Goal: Information Seeking & Learning: Understand process/instructions

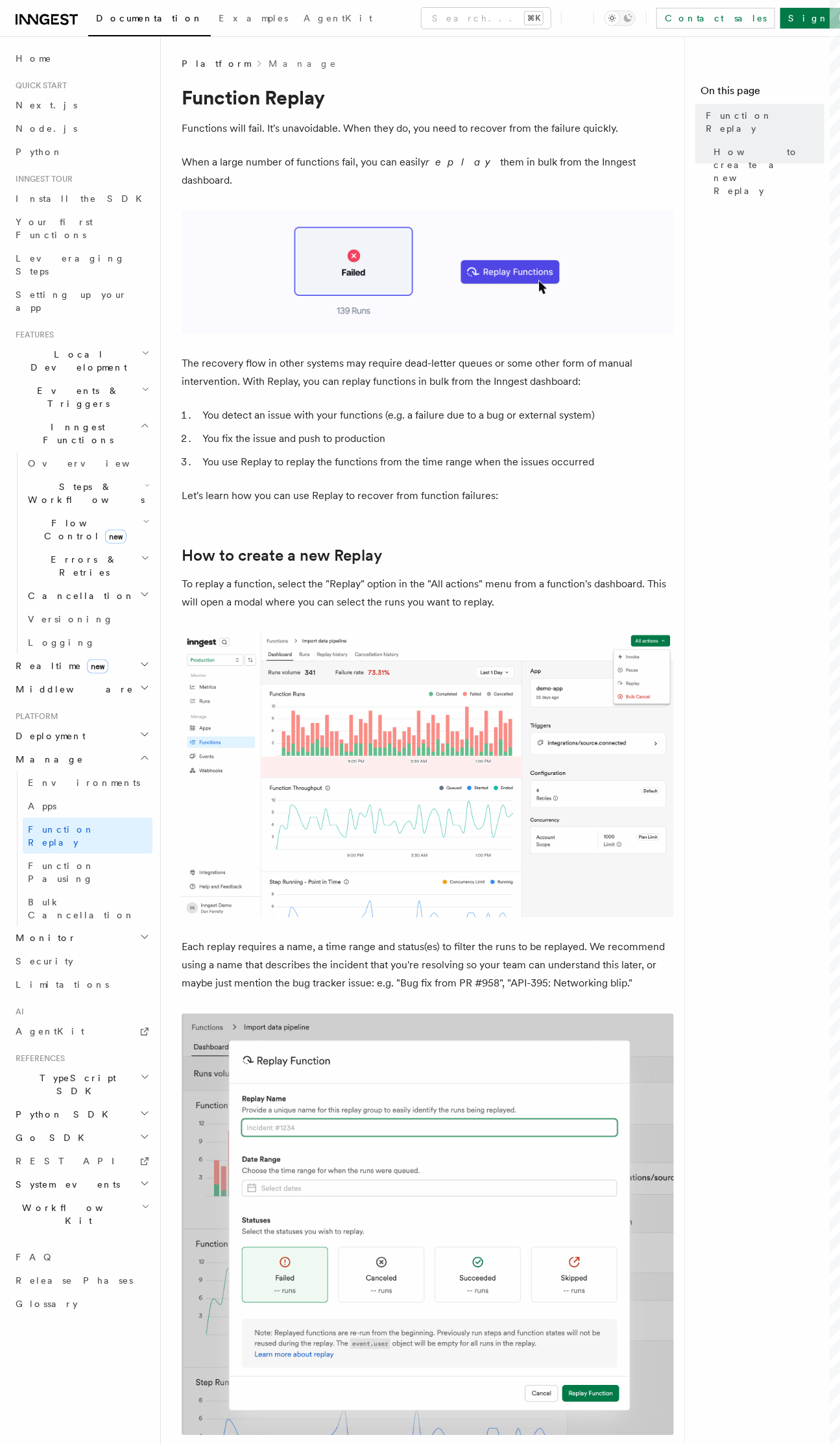
scroll to position [743, 0]
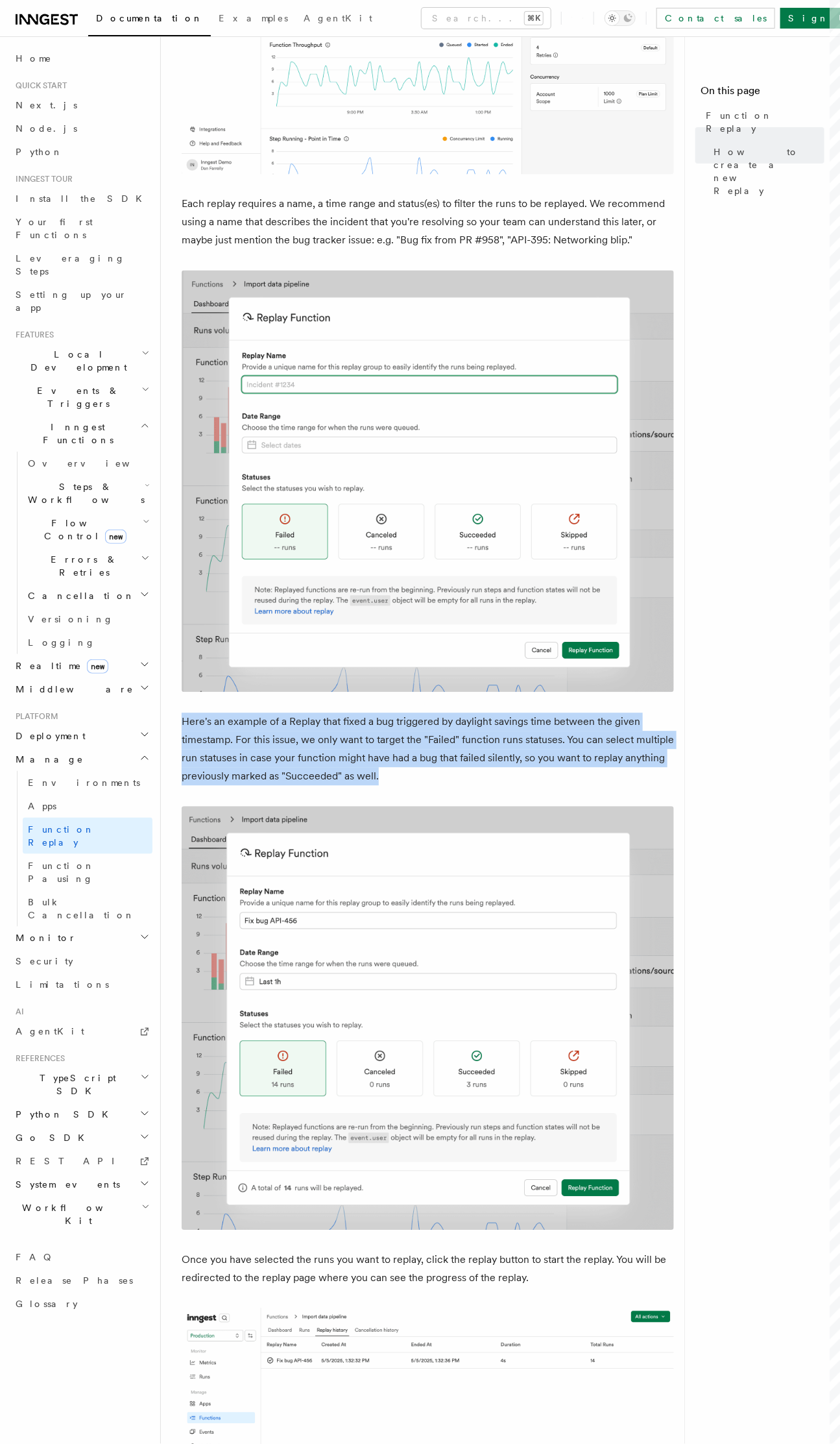
drag, startPoint x: 195, startPoint y: 701, endPoint x: 519, endPoint y: 760, distance: 329.3
click at [519, 760] on div "Platform Manage Function Replay Functions will fail. It's unavoidable. When the…" at bounding box center [448, 599] width 576 height 2683
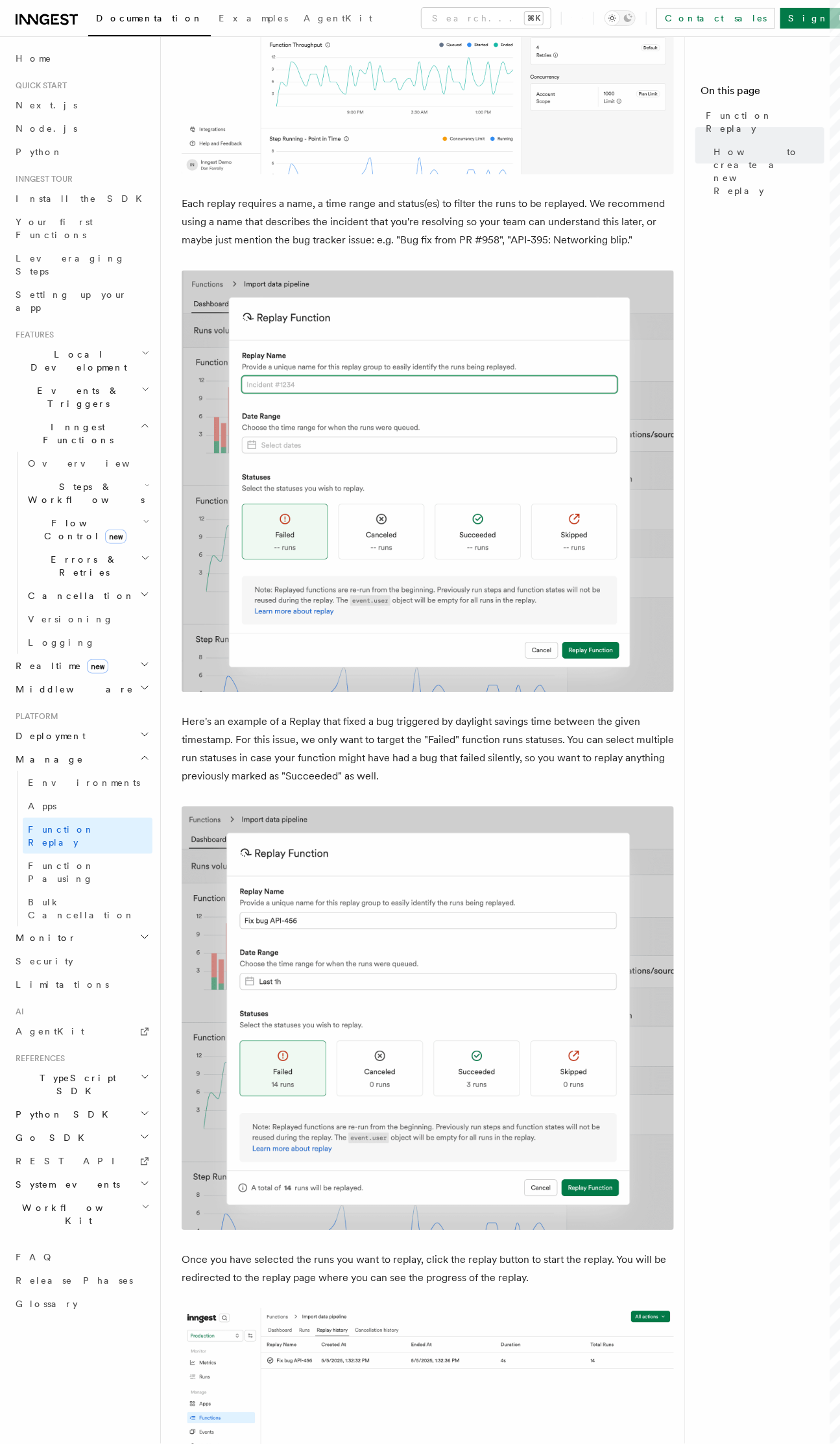
drag, startPoint x: 520, startPoint y: 760, endPoint x: 527, endPoint y: 760, distance: 7.0
click at [520, 760] on p "Here's an example of a Replay that fixed a bug triggered by daylight savings ti…" at bounding box center [428, 749] width 493 height 73
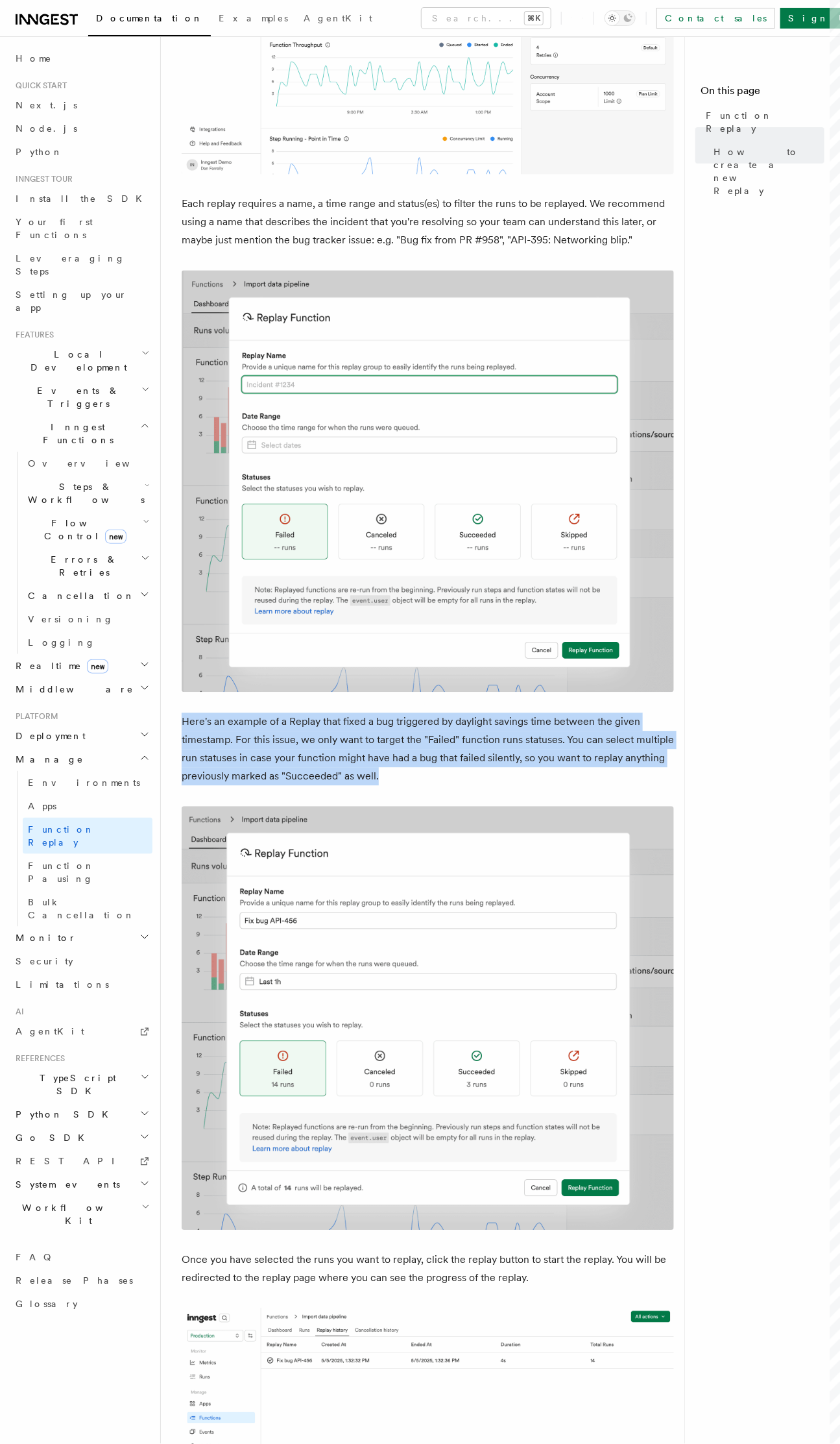
drag, startPoint x: 541, startPoint y: 759, endPoint x: 492, endPoint y: 672, distance: 99.8
click at [492, 672] on article "Platform Manage Function Replay Functions will fail. It's unavoidable. When the…" at bounding box center [428, 627] width 493 height 2626
click at [493, 674] on article "Platform Manage Function Replay Functions will fail. It's unavoidable. When the…" at bounding box center [428, 627] width 493 height 2626
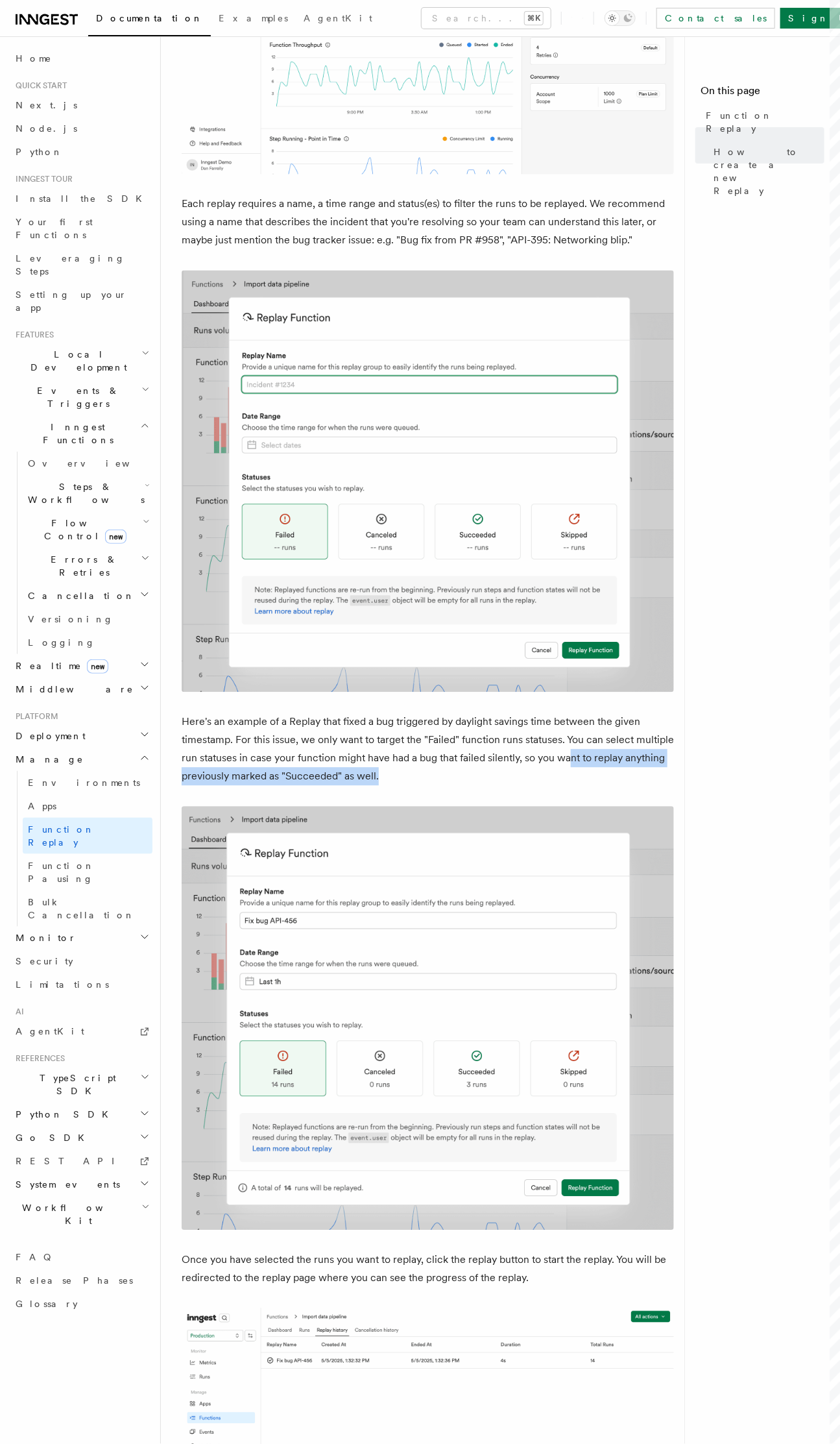
drag, startPoint x: 502, startPoint y: 684, endPoint x: 567, endPoint y: 737, distance: 83.9
click at [568, 737] on article "Platform Manage Function Replay Functions will fail. It's unavoidable. When the…" at bounding box center [428, 627] width 493 height 2626
click at [475, 713] on p "Here's an example of a Replay that fixed a bug triggered by daylight savings ti…" at bounding box center [428, 749] width 493 height 73
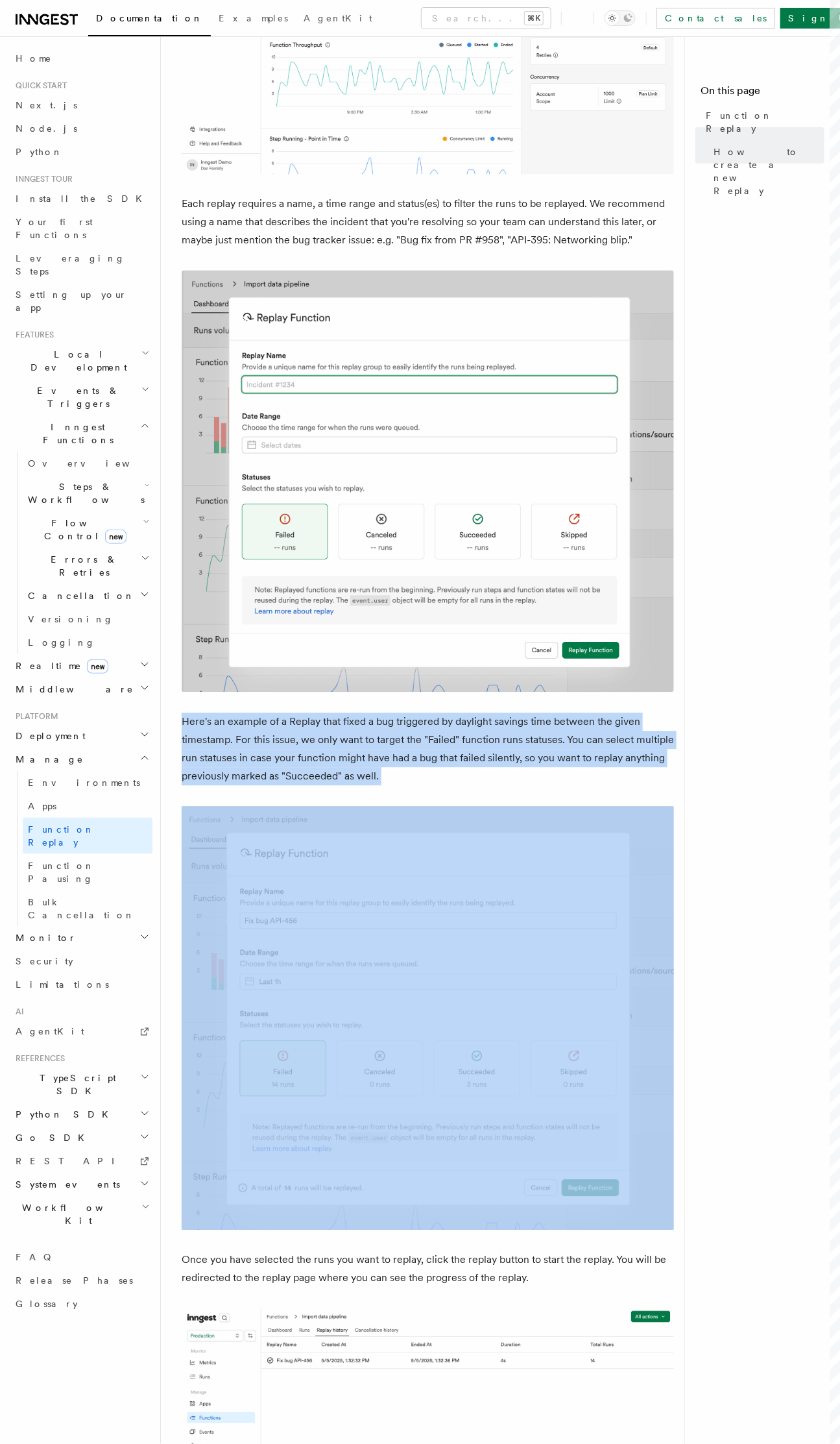
drag, startPoint x: 455, startPoint y: 721, endPoint x: 515, endPoint y: 769, distance: 76.8
click at [515, 770] on article "Platform Manage Function Replay Functions will fail. It's unavoidable. When the…" at bounding box center [428, 627] width 493 height 2626
click at [515, 769] on article "Platform Manage Function Replay Functions will fail. It's unavoidable. When the…" at bounding box center [428, 627] width 493 height 2626
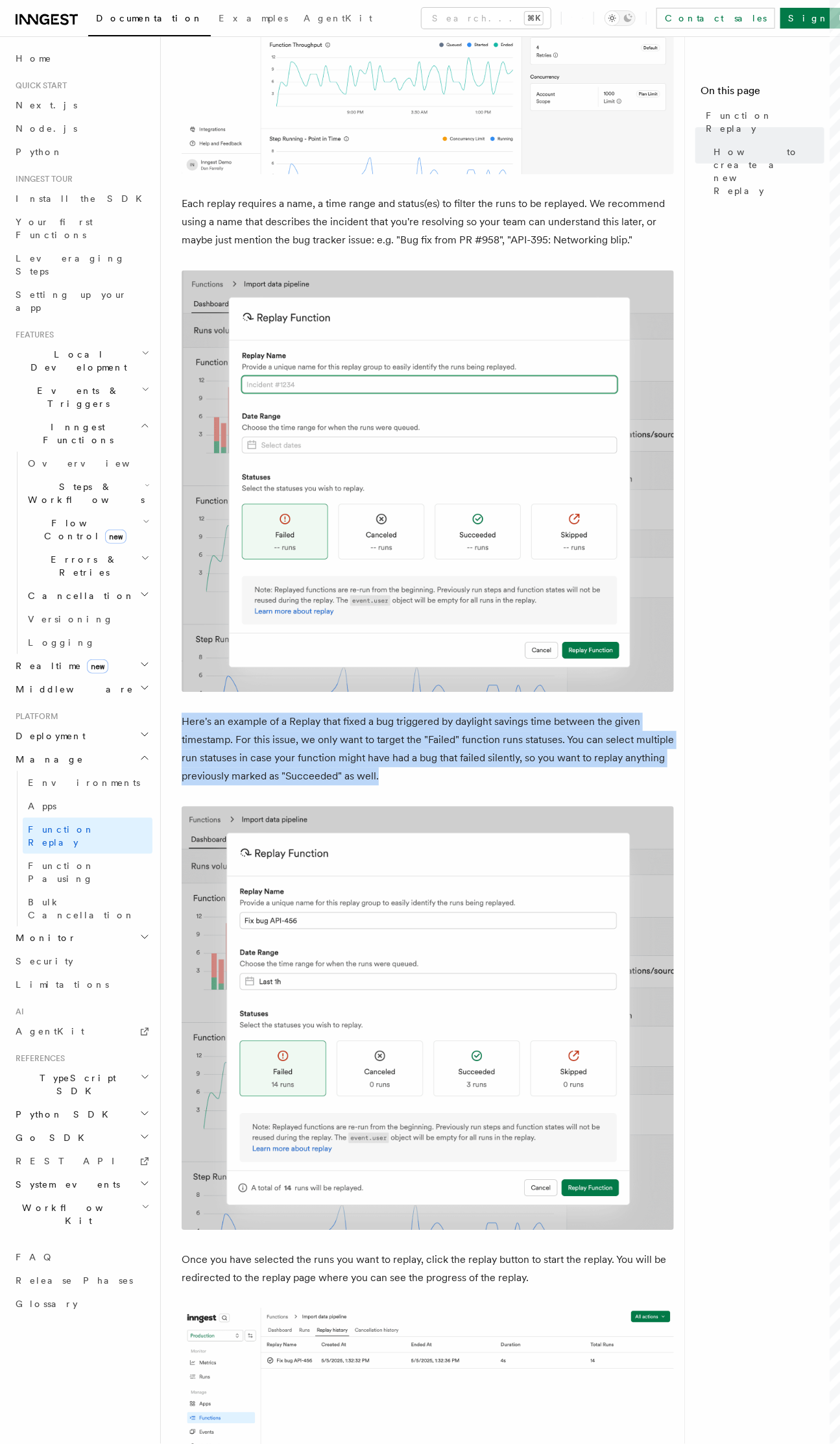
drag, startPoint x: 490, startPoint y: 691, endPoint x: 544, endPoint y: 752, distance: 81.5
click at [544, 752] on article "Platform Manage Function Replay Functions will fail. It's unavoidable. When the…" at bounding box center [428, 627] width 493 height 2626
click at [544, 752] on p "Here's an example of a Replay that fixed a bug triggered by daylight savings ti…" at bounding box center [428, 749] width 493 height 73
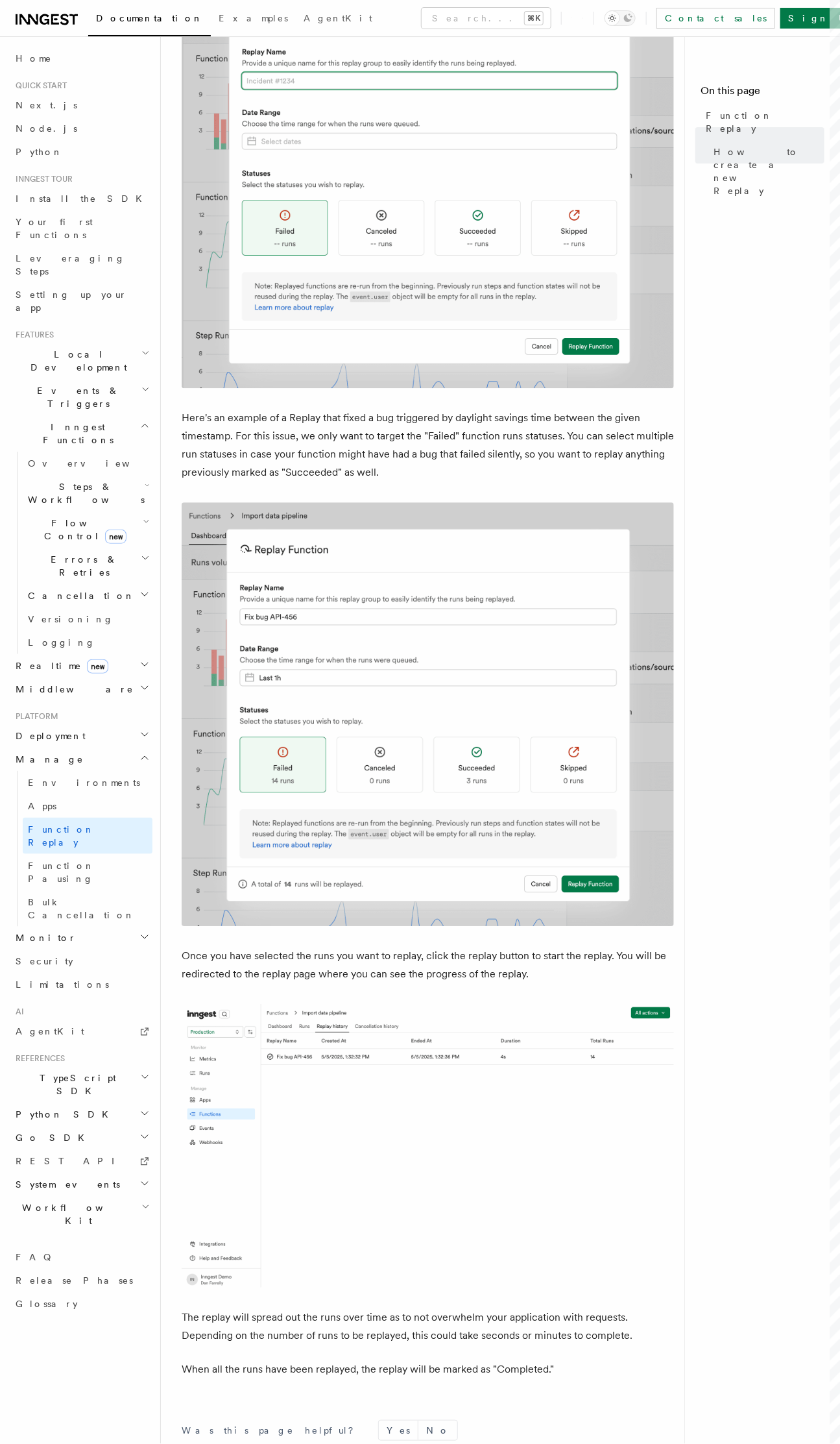
scroll to position [1222, 0]
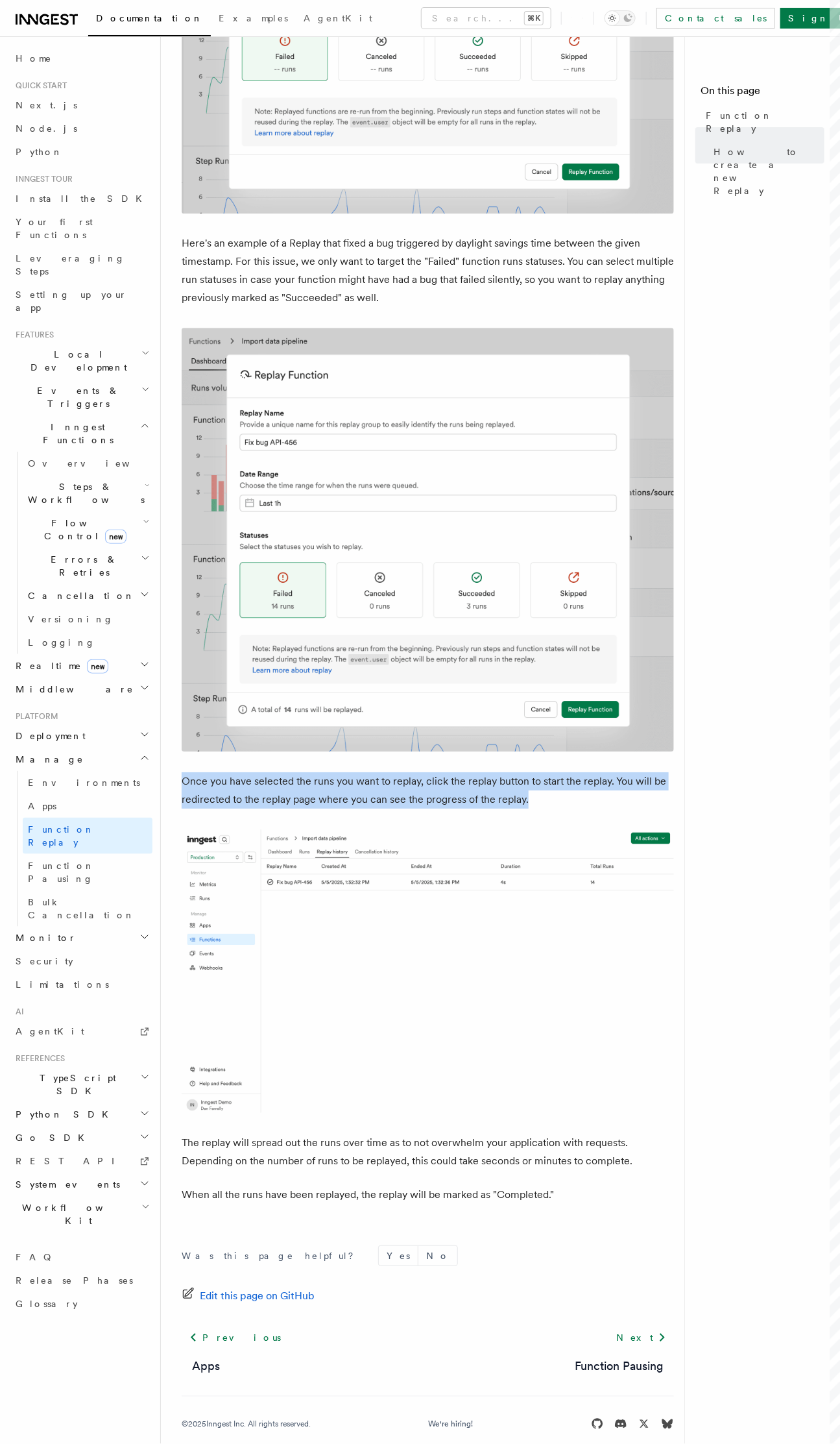
drag, startPoint x: 237, startPoint y: 757, endPoint x: 582, endPoint y: 773, distance: 345.4
click at [582, 773] on p "Once you have selected the runs you want to replay, click the replay button to …" at bounding box center [428, 790] width 493 height 36
drag, startPoint x: 590, startPoint y: 773, endPoint x: 577, endPoint y: 744, distance: 31.8
click at [577, 744] on article "Platform Manage Function Replay Functions will fail. It's unavoidable. When the…" at bounding box center [428, 148] width 493 height 2626
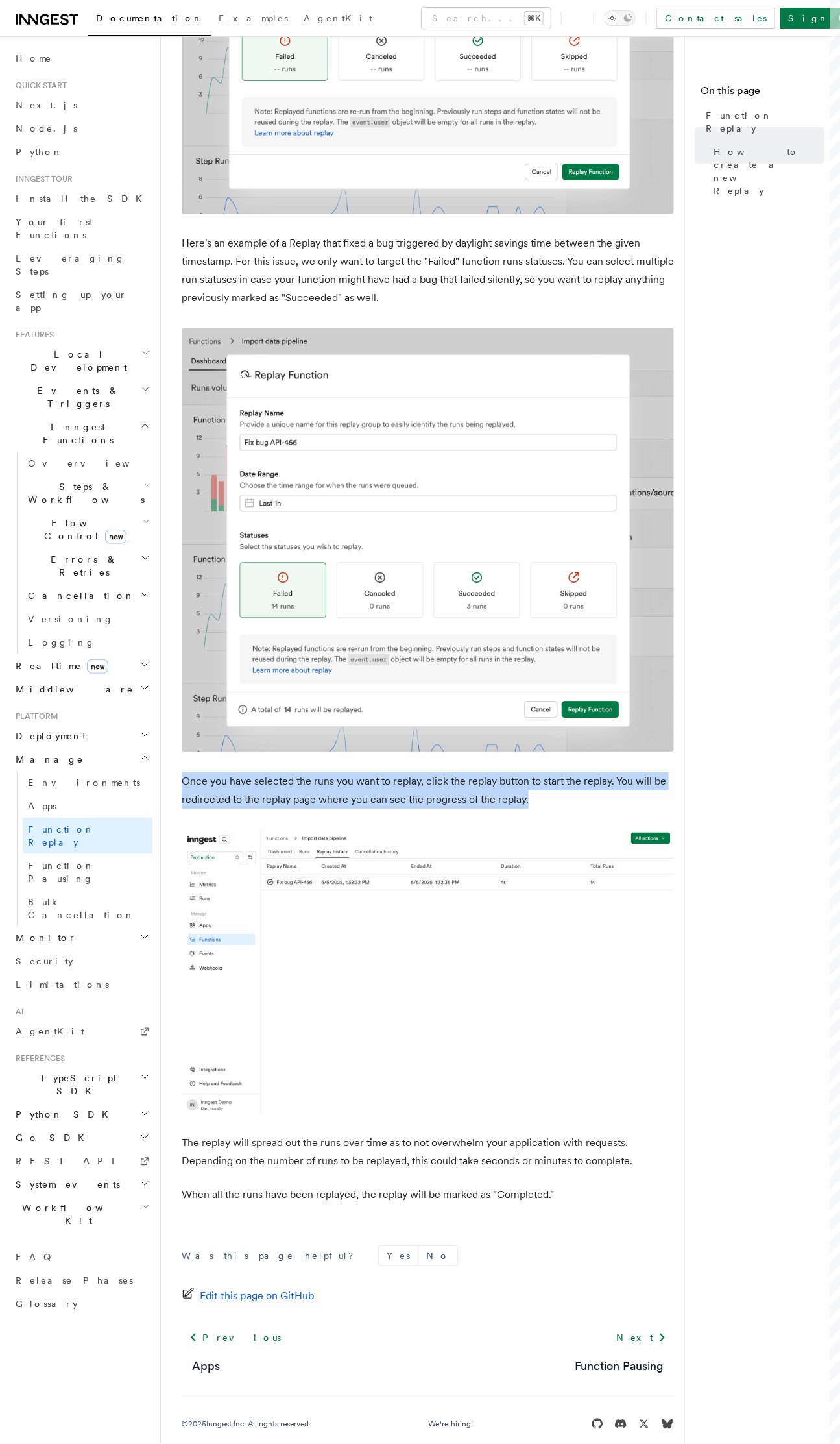
click at [577, 744] on article "Platform Manage Function Replay Functions will fail. It's unavoidable. When the…" at bounding box center [428, 148] width 493 height 2626
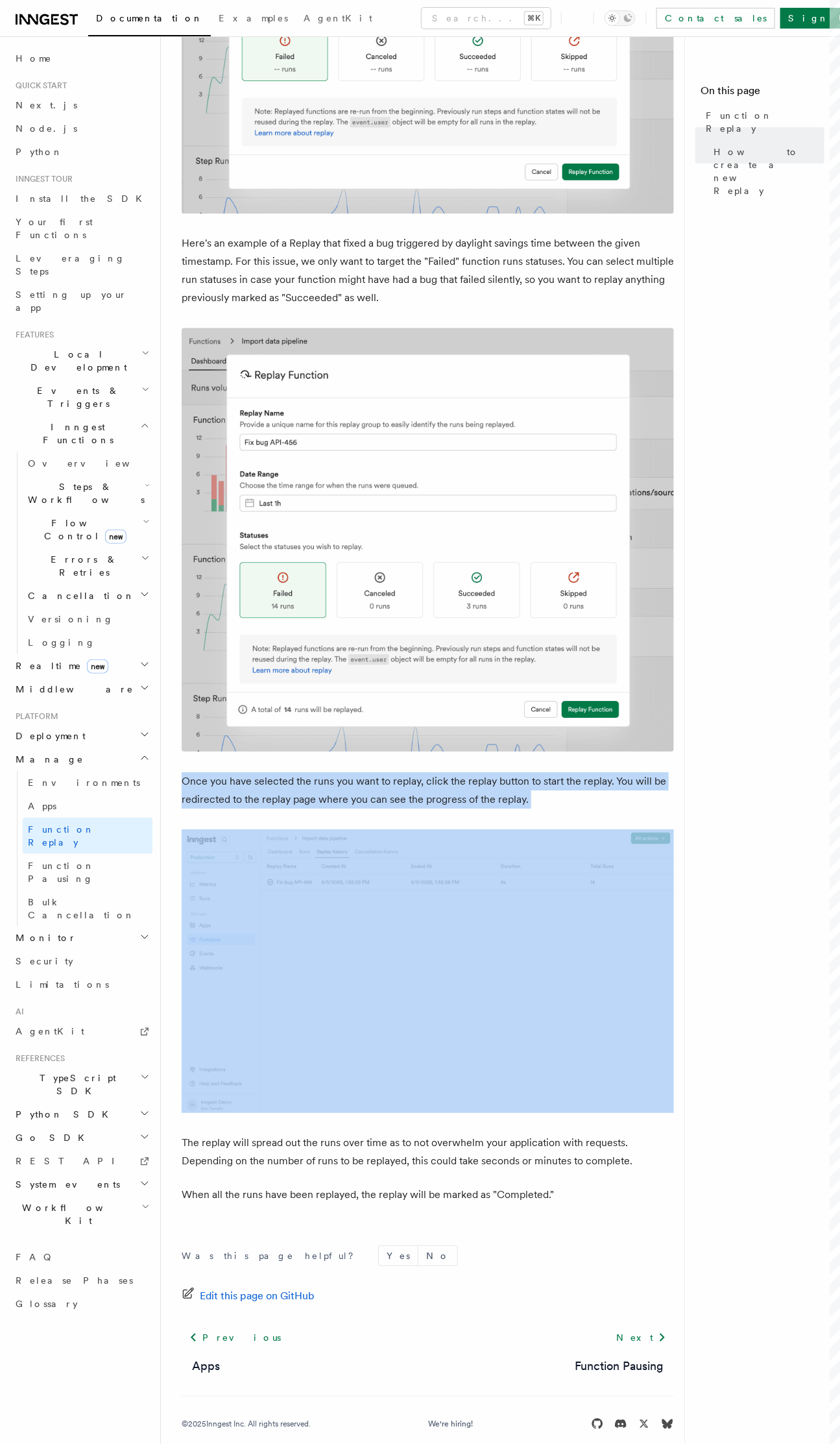
drag, startPoint x: 555, startPoint y: 743, endPoint x: 595, endPoint y: 793, distance: 64.0
click at [595, 793] on article "Platform Manage Function Replay Functions will fail. It's unavoidable. When the…" at bounding box center [428, 148] width 493 height 2626
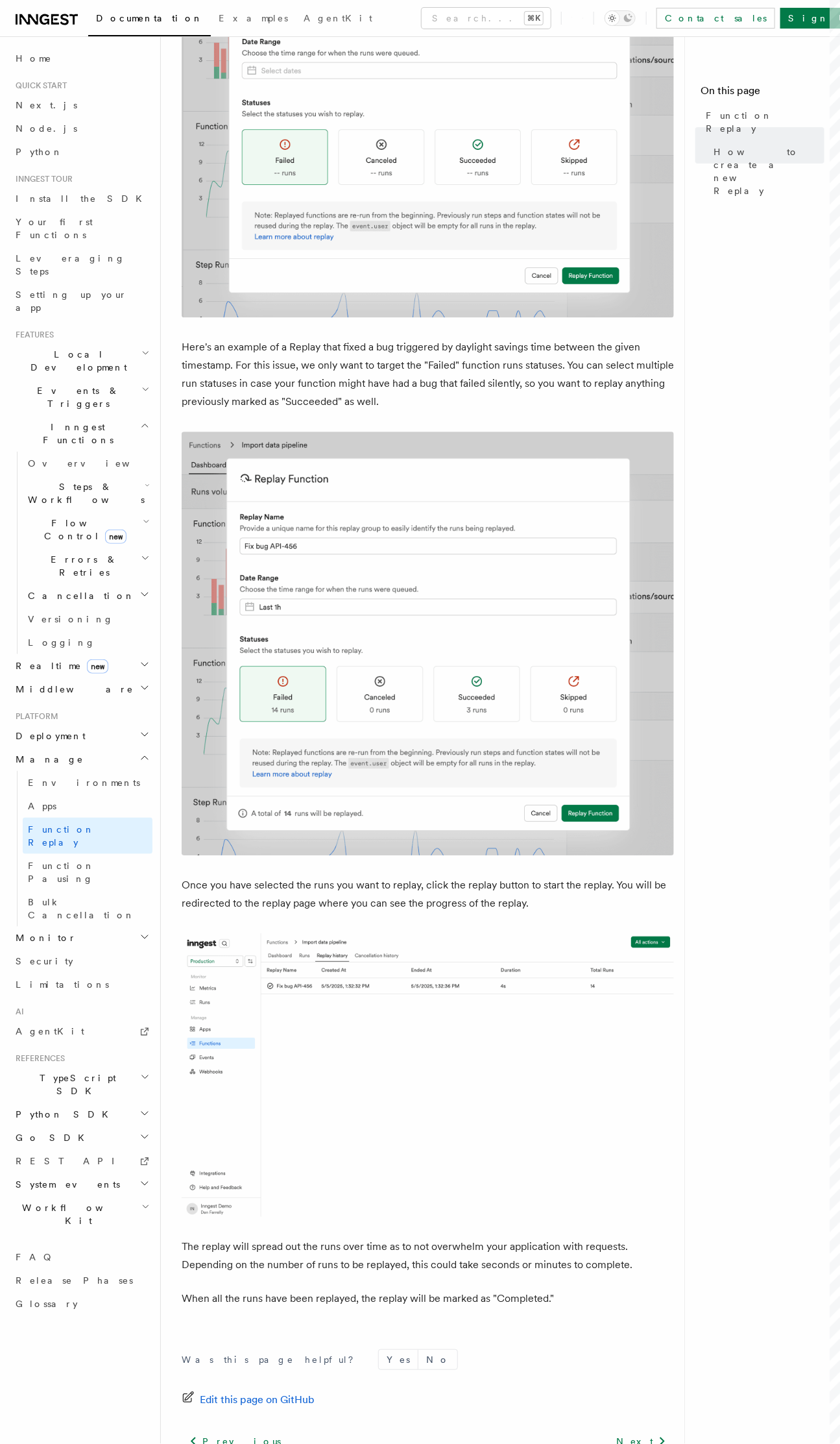
scroll to position [810, 0]
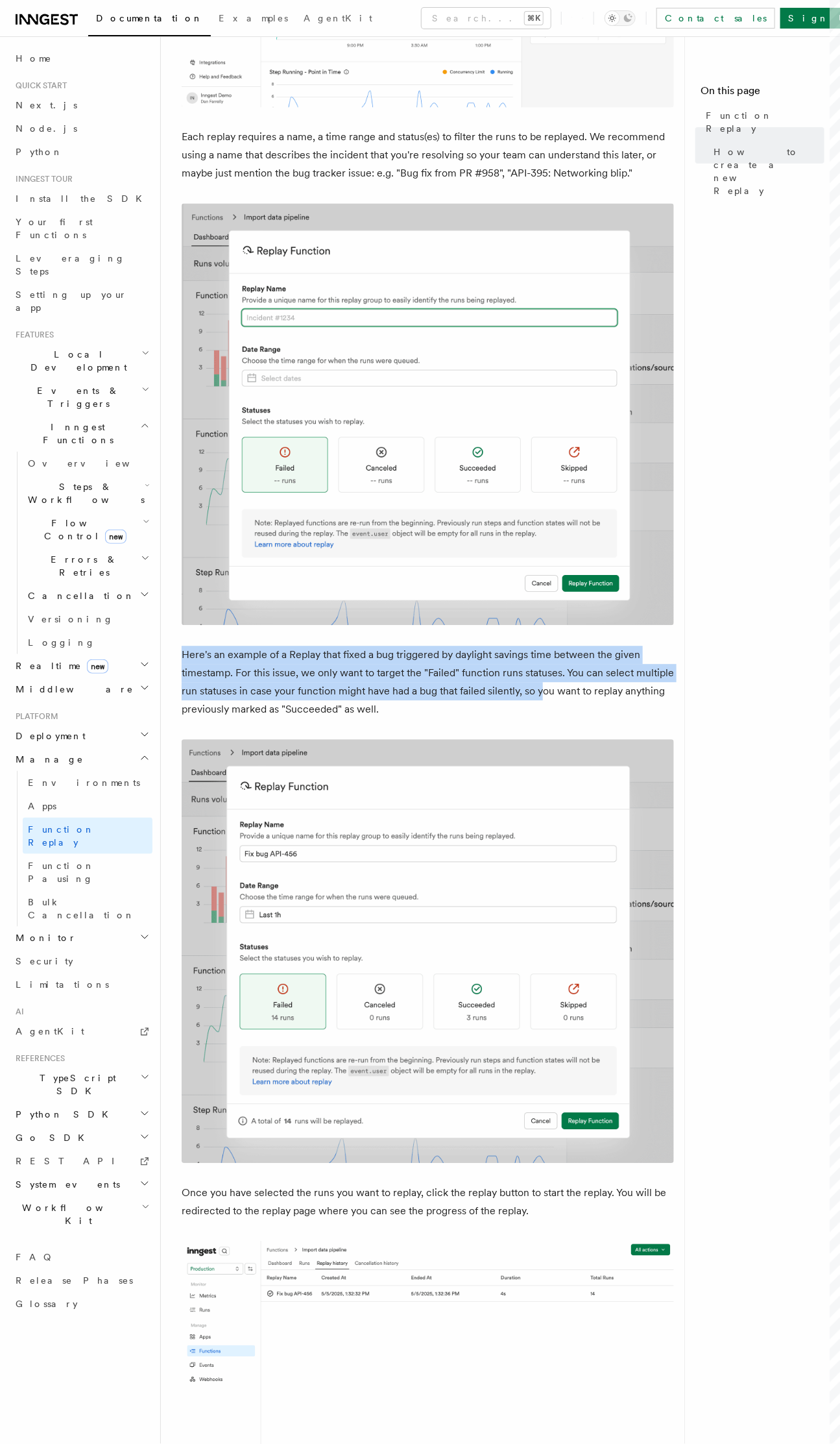
drag, startPoint x: 174, startPoint y: 627, endPoint x: 545, endPoint y: 676, distance: 374.2
click at [545, 676] on div "Platform Manage Function Replay Functions will fail. It's unavoidable. When the…" at bounding box center [448, 531] width 576 height 2683
click at [545, 676] on p "Here's an example of a Replay that fixed a bug triggered by daylight savings ti…" at bounding box center [428, 682] width 493 height 73
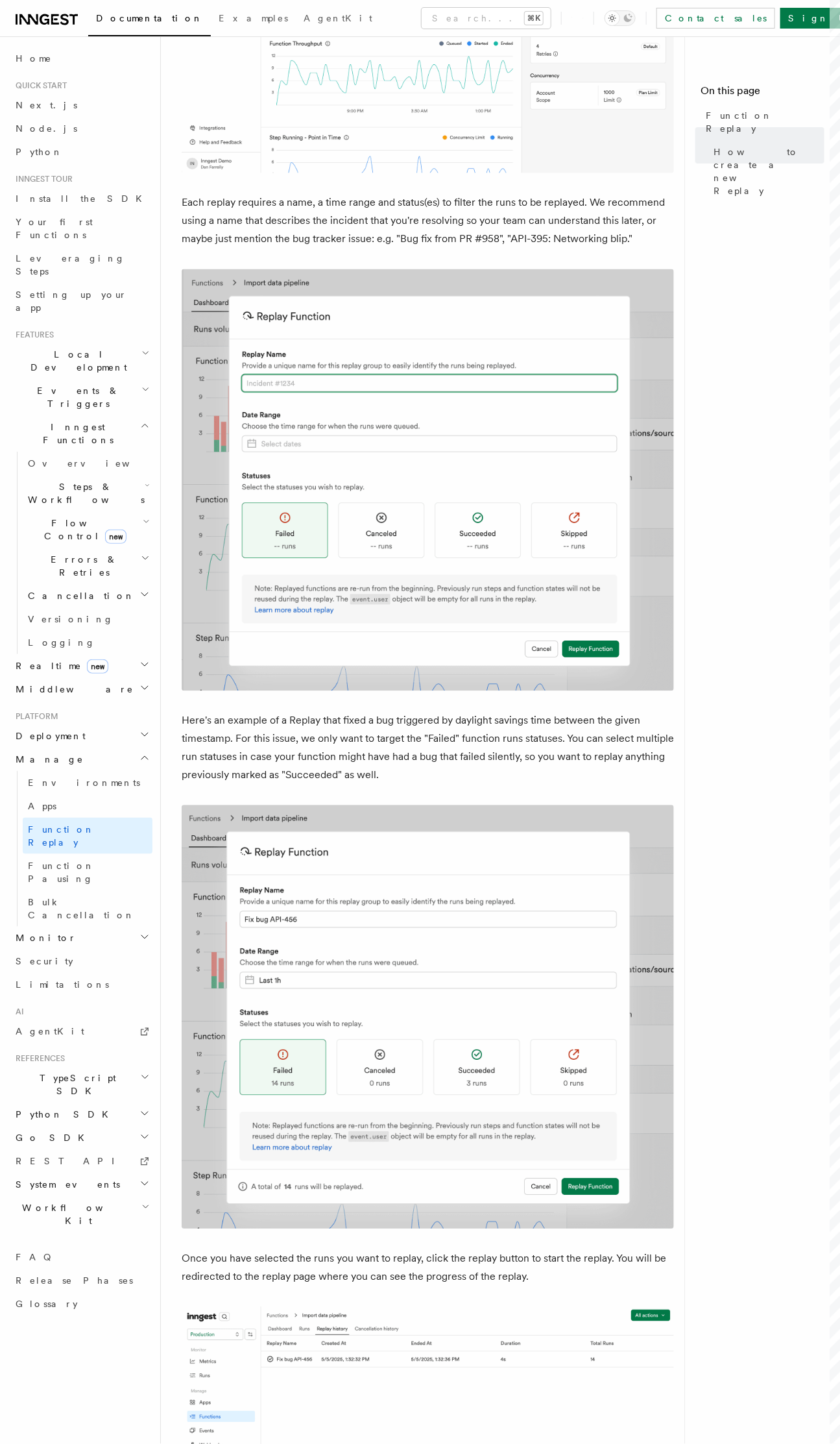
scroll to position [713, 0]
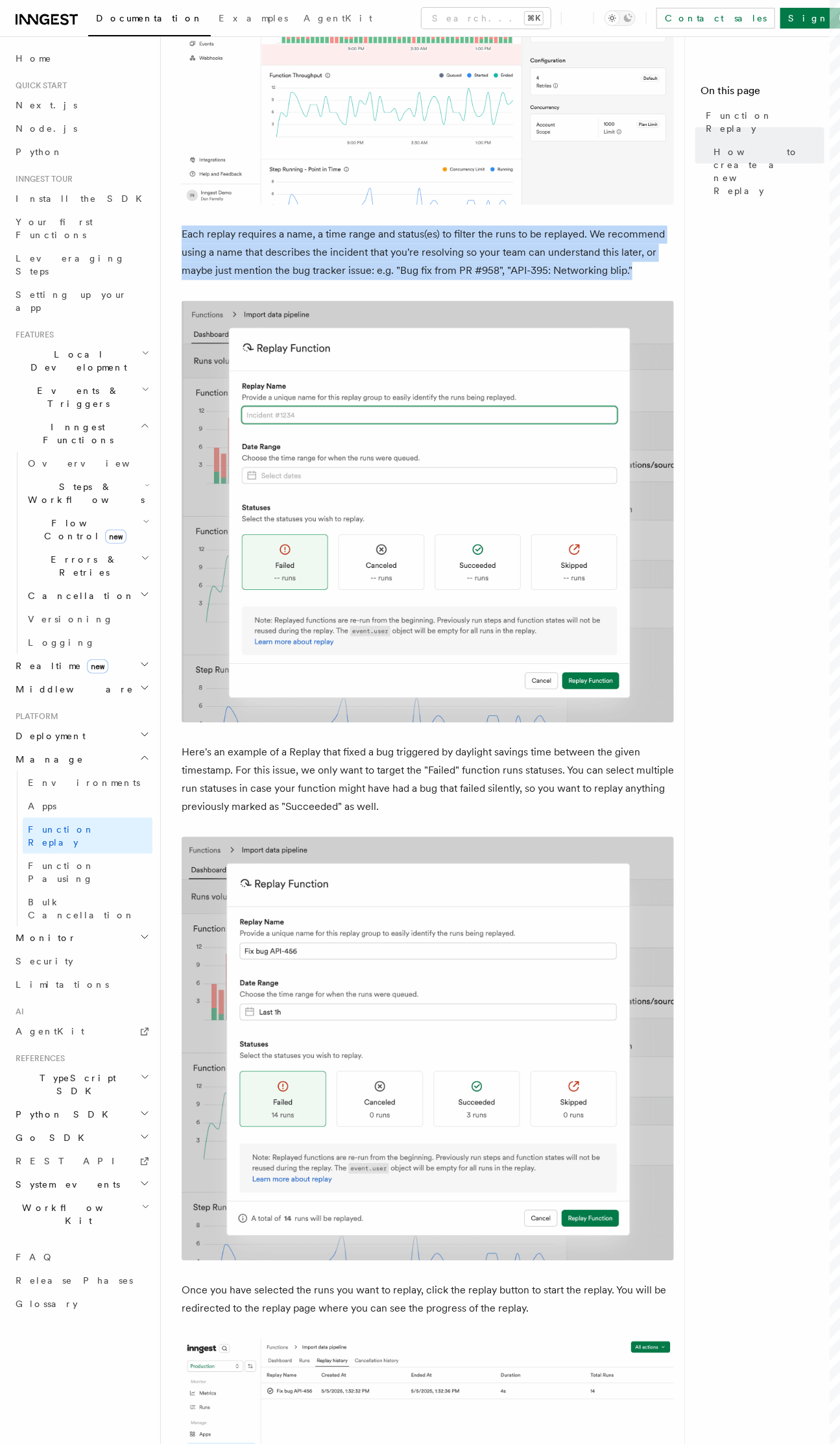
drag, startPoint x: 182, startPoint y: 206, endPoint x: 660, endPoint y: 252, distance: 480.2
click at [660, 252] on article "Platform Manage Function Replay Functions will fail. It's unavoidable. When the…" at bounding box center [428, 658] width 493 height 2626
click at [660, 252] on p "Each replay requires a name, a time range and status(es) to filter the runs to …" at bounding box center [428, 253] width 493 height 55
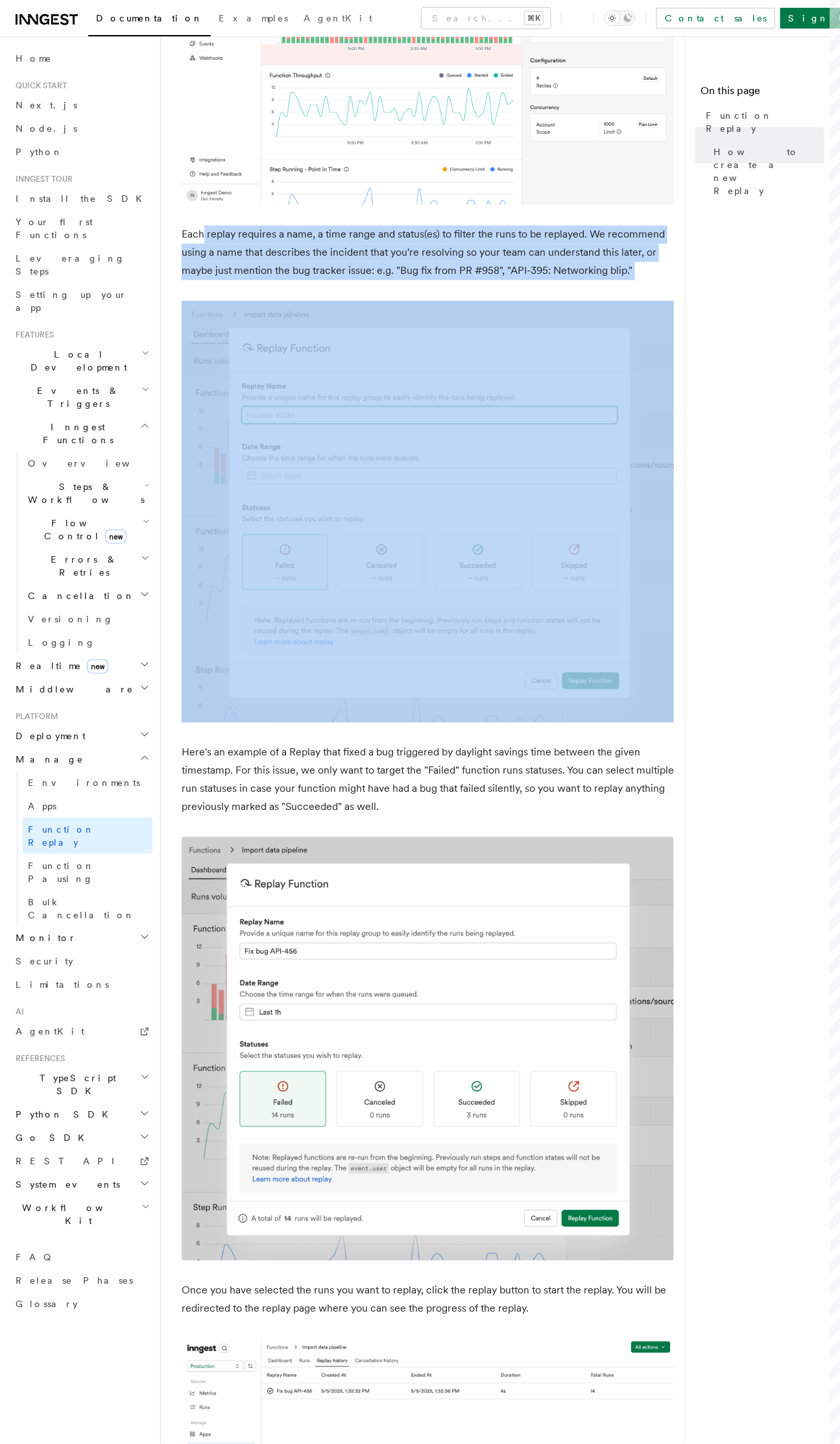
drag, startPoint x: 654, startPoint y: 252, endPoint x: 193, endPoint y: 222, distance: 462.0
click at [203, 226] on p "Each replay requires a name, a time range and status(es) to filter the runs to …" at bounding box center [428, 253] width 493 height 55
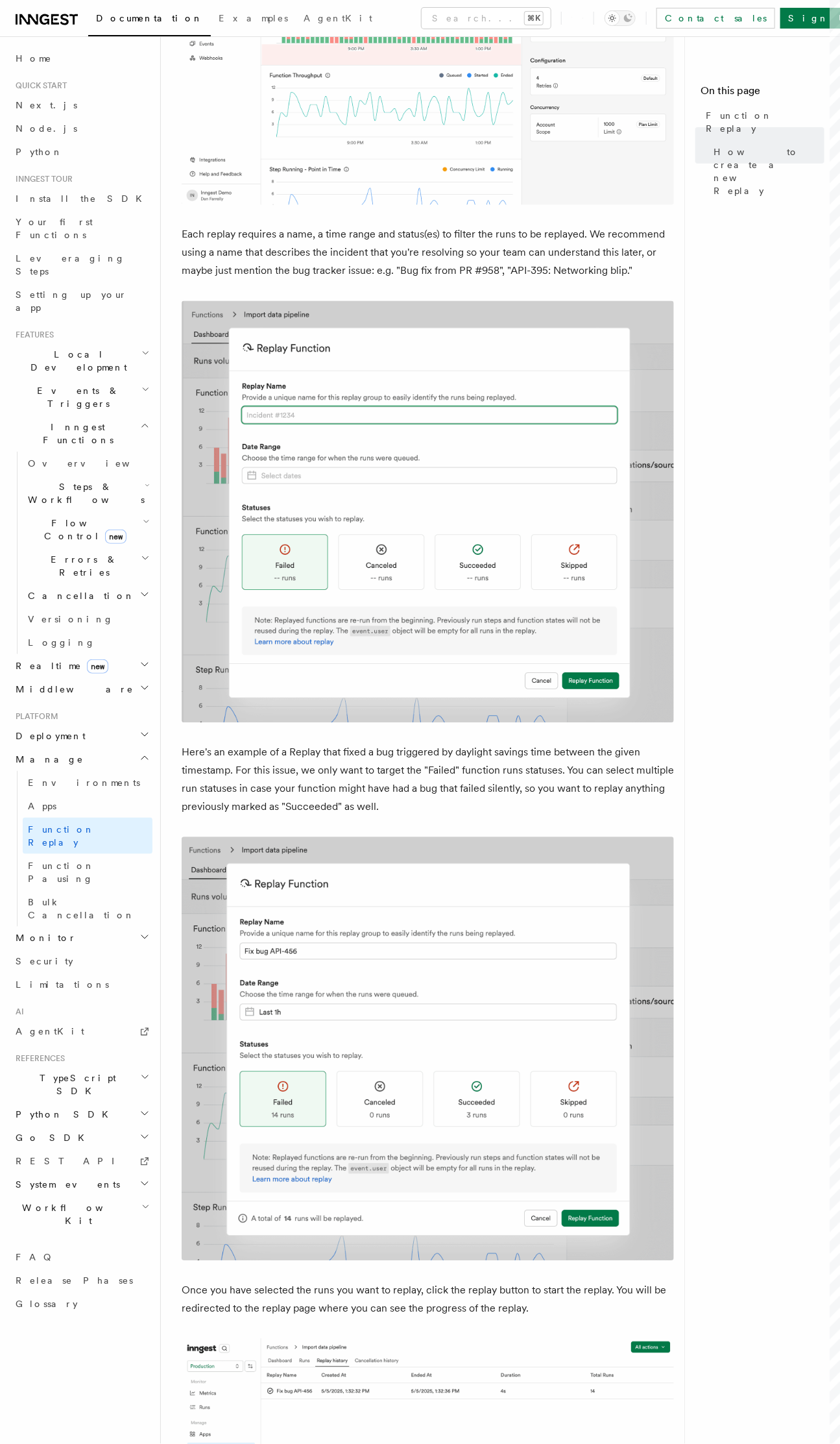
click at [192, 226] on p "Each replay requires a name, a time range and status(es) to filter the runs to …" at bounding box center [428, 253] width 493 height 55
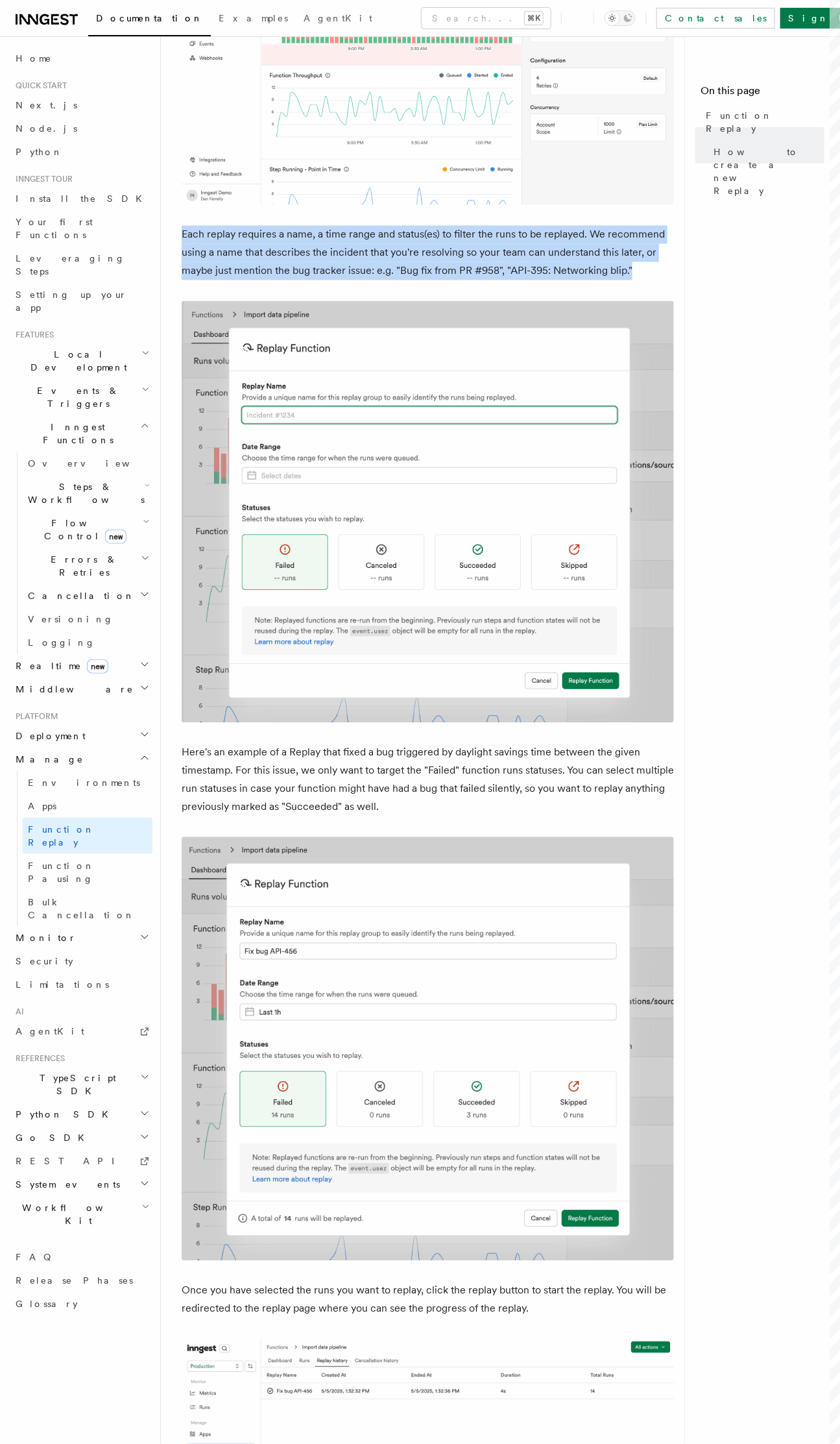
drag, startPoint x: 260, startPoint y: 222, endPoint x: 644, endPoint y: 252, distance: 385.2
click at [644, 252] on p "Each replay requires a name, a time range and status(es) to filter the runs to …" at bounding box center [428, 253] width 493 height 55
click at [645, 252] on p "Each replay requires a name, a time range and status(es) to filter the runs to …" at bounding box center [428, 253] width 493 height 55
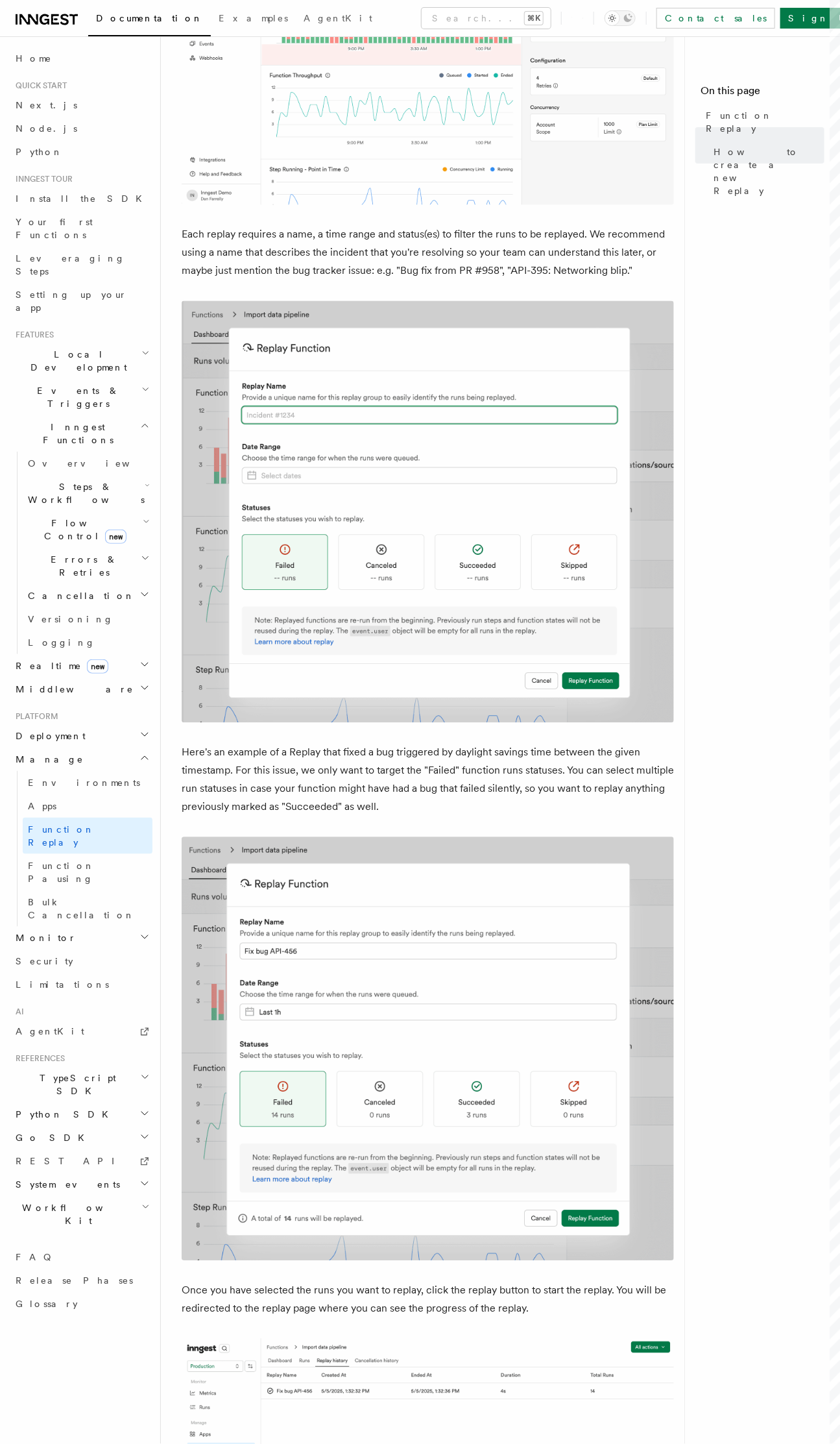
scroll to position [332, 0]
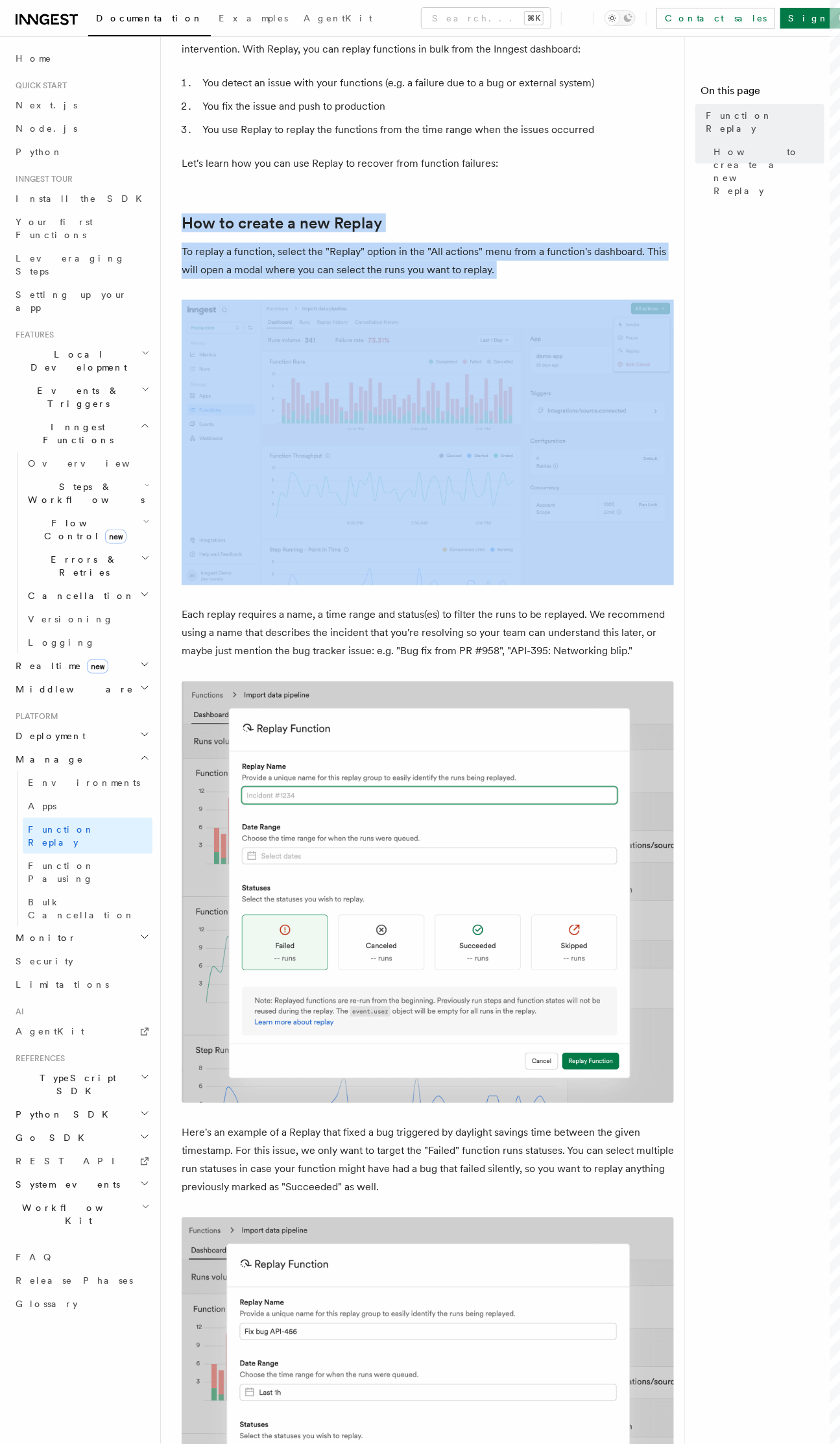
drag, startPoint x: 499, startPoint y: 181, endPoint x: 595, endPoint y: 263, distance: 126.3
click at [597, 264] on article "Platform Manage Function Replay Functions will fail. It's unavoidable. When the…" at bounding box center [428, 1038] width 493 height 2626
click at [595, 263] on article "Platform Manage Function Replay Functions will fail. It's unavoidable. When the…" at bounding box center [428, 1038] width 493 height 2626
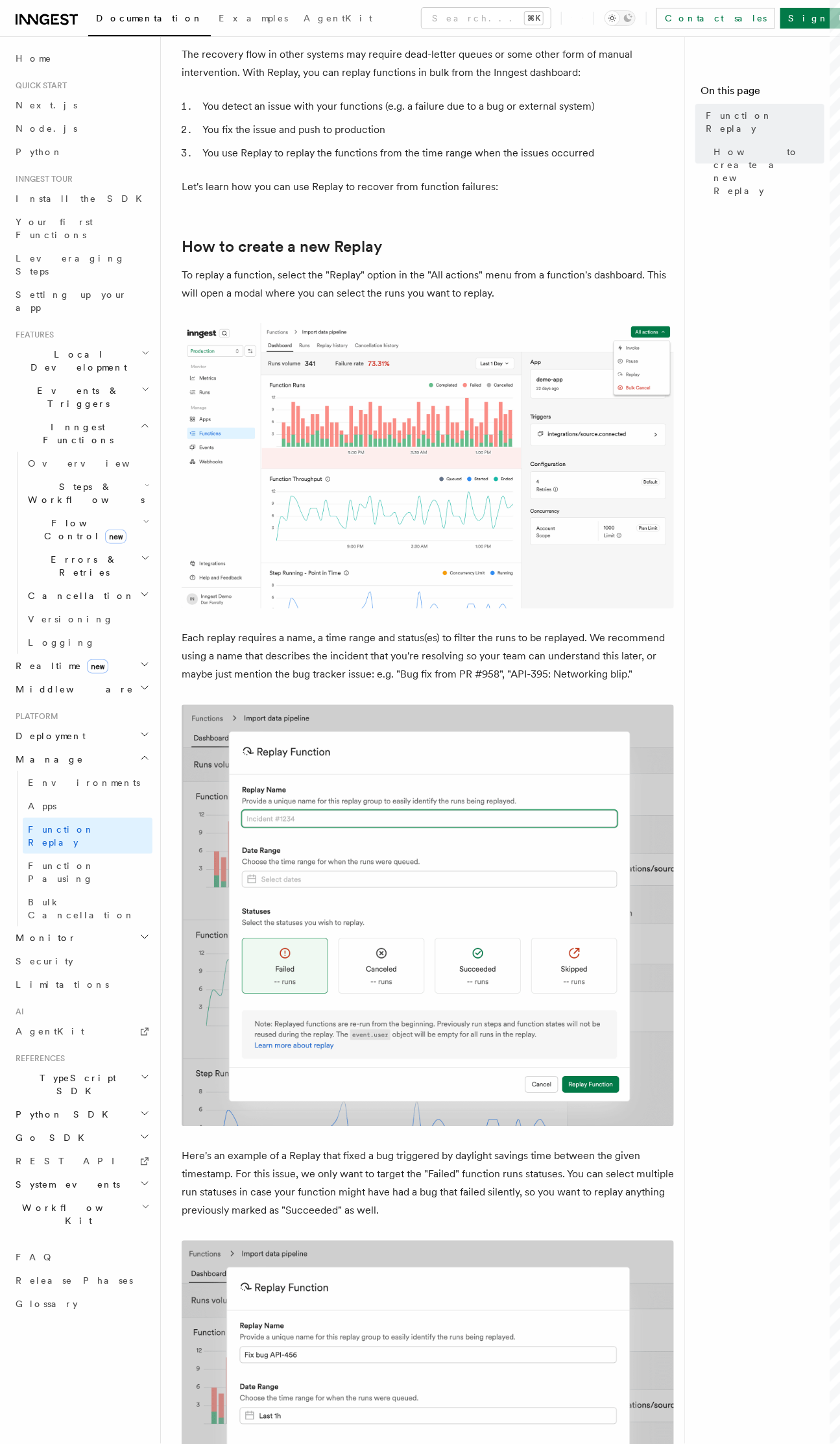
scroll to position [305, 0]
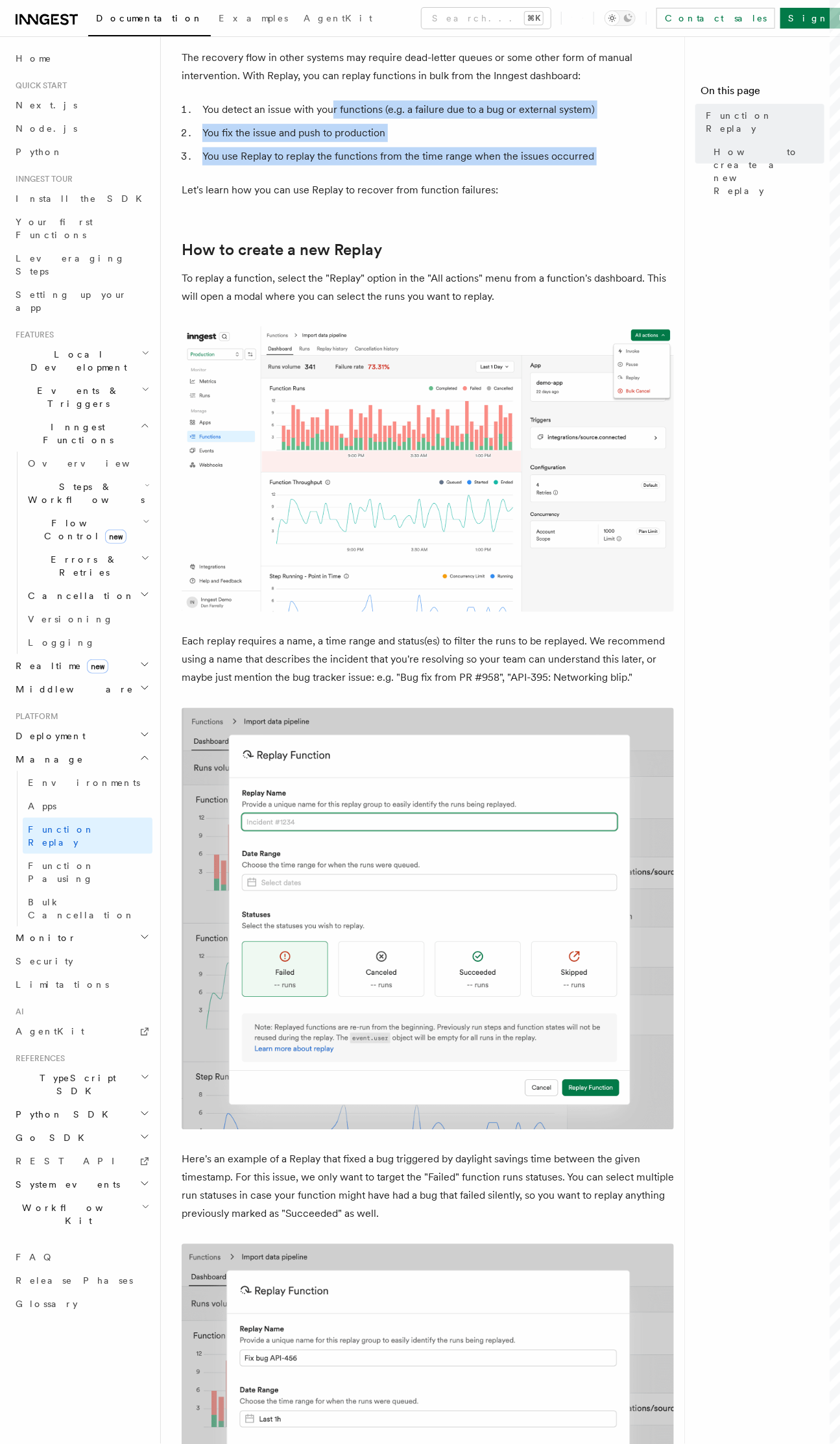
drag, startPoint x: 333, startPoint y: 85, endPoint x: 496, endPoint y: 163, distance: 180.7
click at [496, 163] on article "Platform Manage Function Replay Functions will fail. It's unavoidable. When the…" at bounding box center [428, 1064] width 493 height 2626
click at [496, 181] on p "Let's learn how you can use Replay to recover from function failures:" at bounding box center [428, 190] width 493 height 18
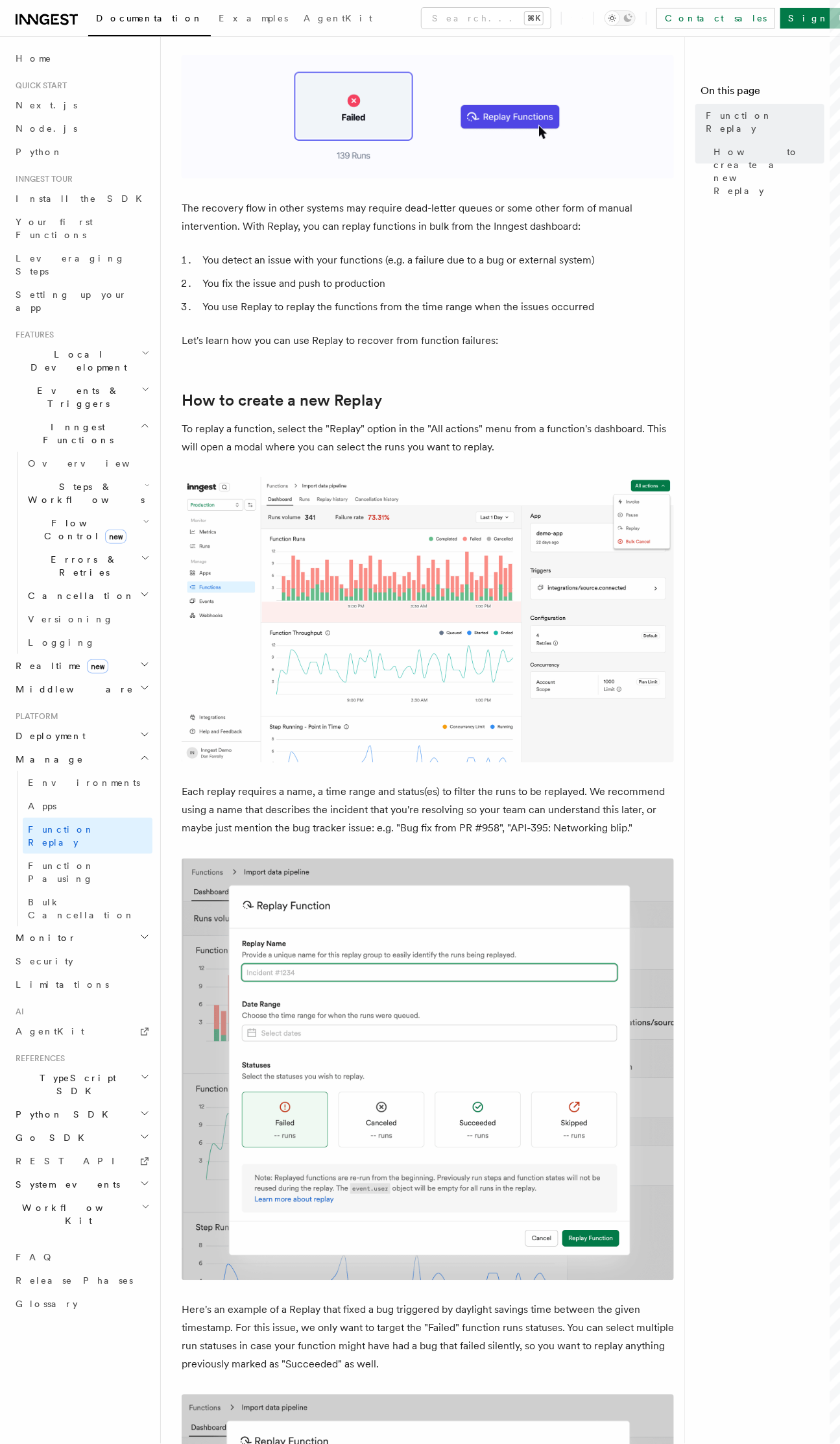
scroll to position [115, 0]
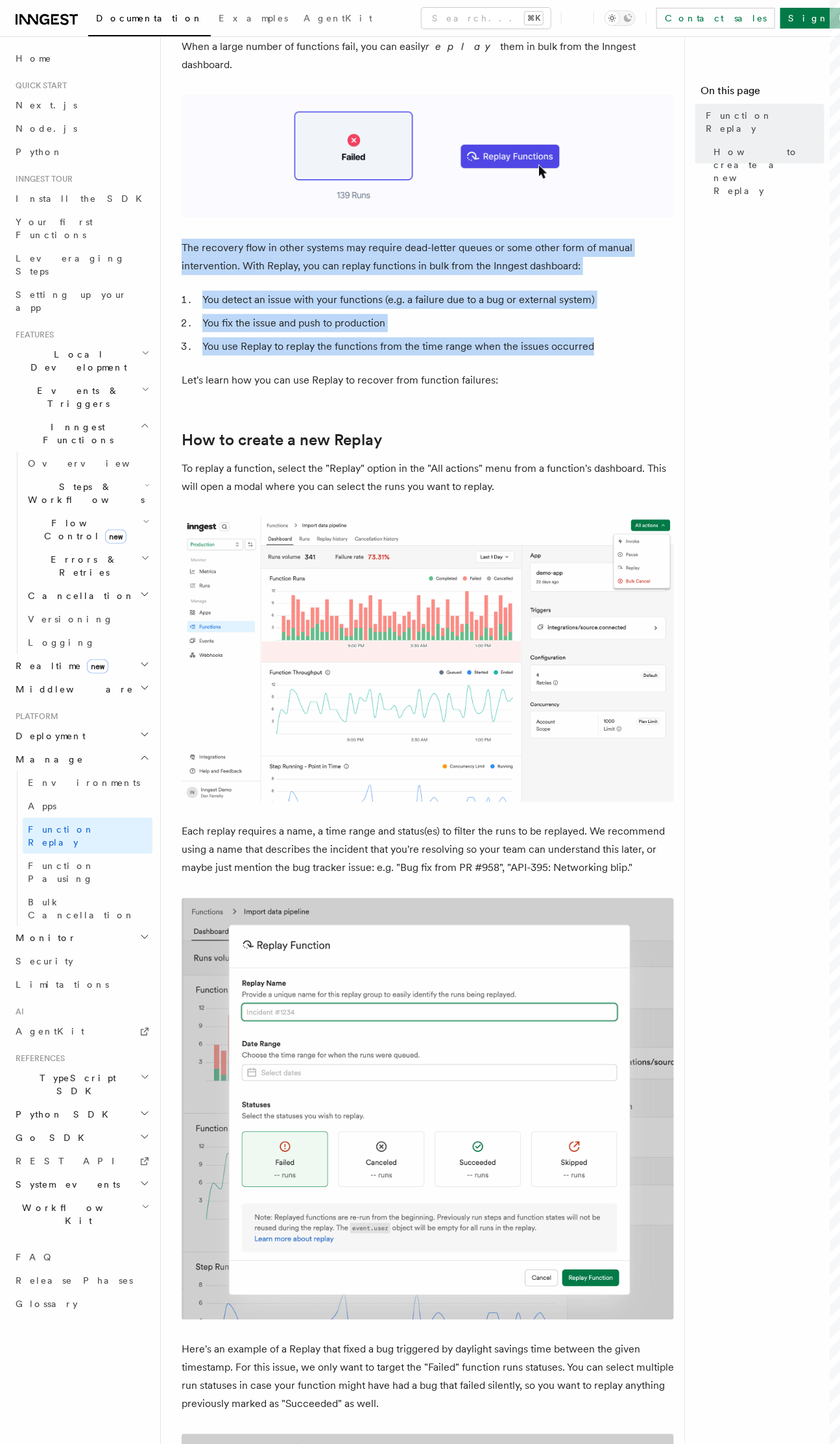
drag, startPoint x: 192, startPoint y: 222, endPoint x: 614, endPoint y: 326, distance: 434.6
click at [614, 326] on div "Platform Manage Function Replay Functions will fail. It's unavoidable. When the…" at bounding box center [448, 1226] width 576 height 2683
click at [614, 337] on li "You use Replay to replay the functions from the time range when the issues occu…" at bounding box center [436, 346] width 476 height 18
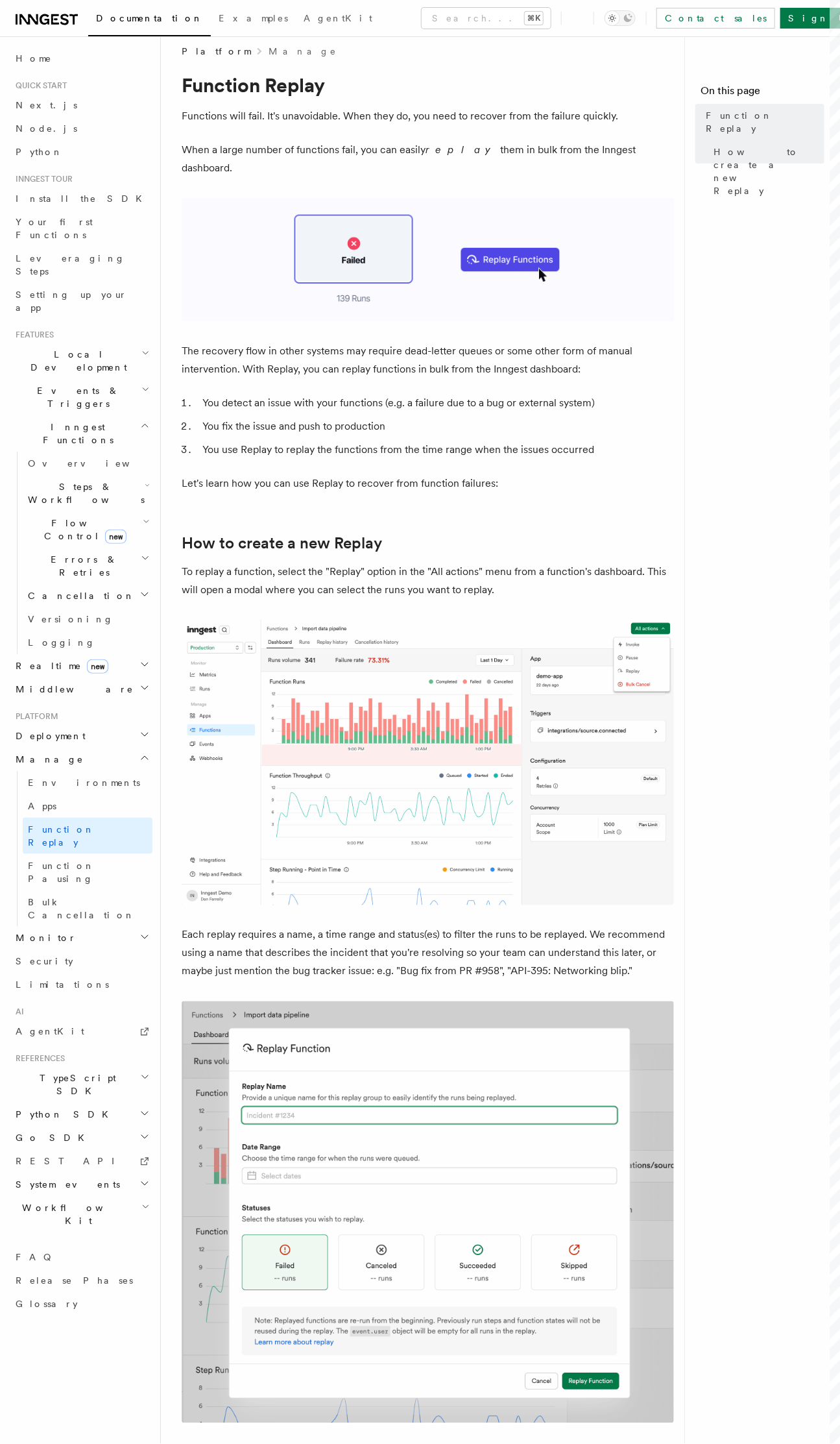
scroll to position [0, 0]
